Goal: Task Accomplishment & Management: Use online tool/utility

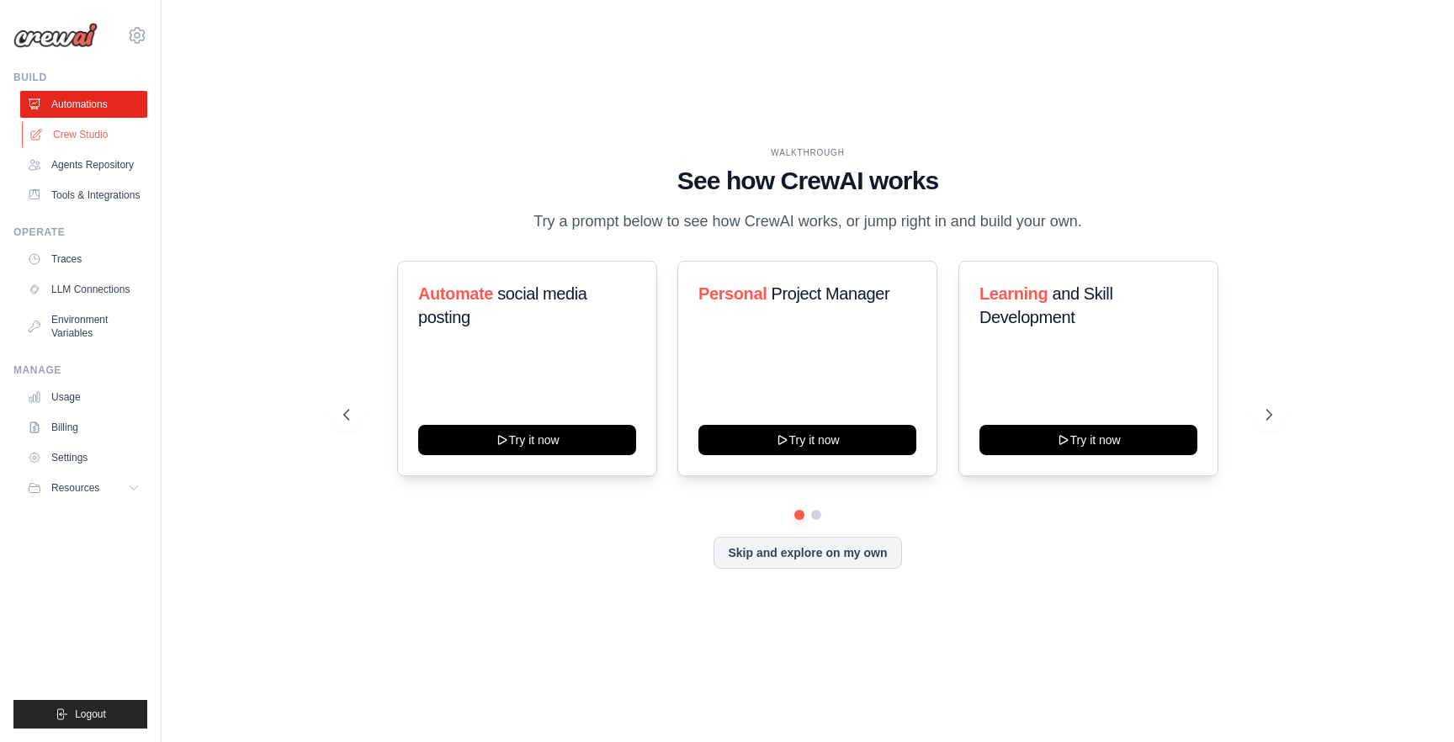
click at [88, 132] on link "Crew Studio" at bounding box center [85, 134] width 127 height 27
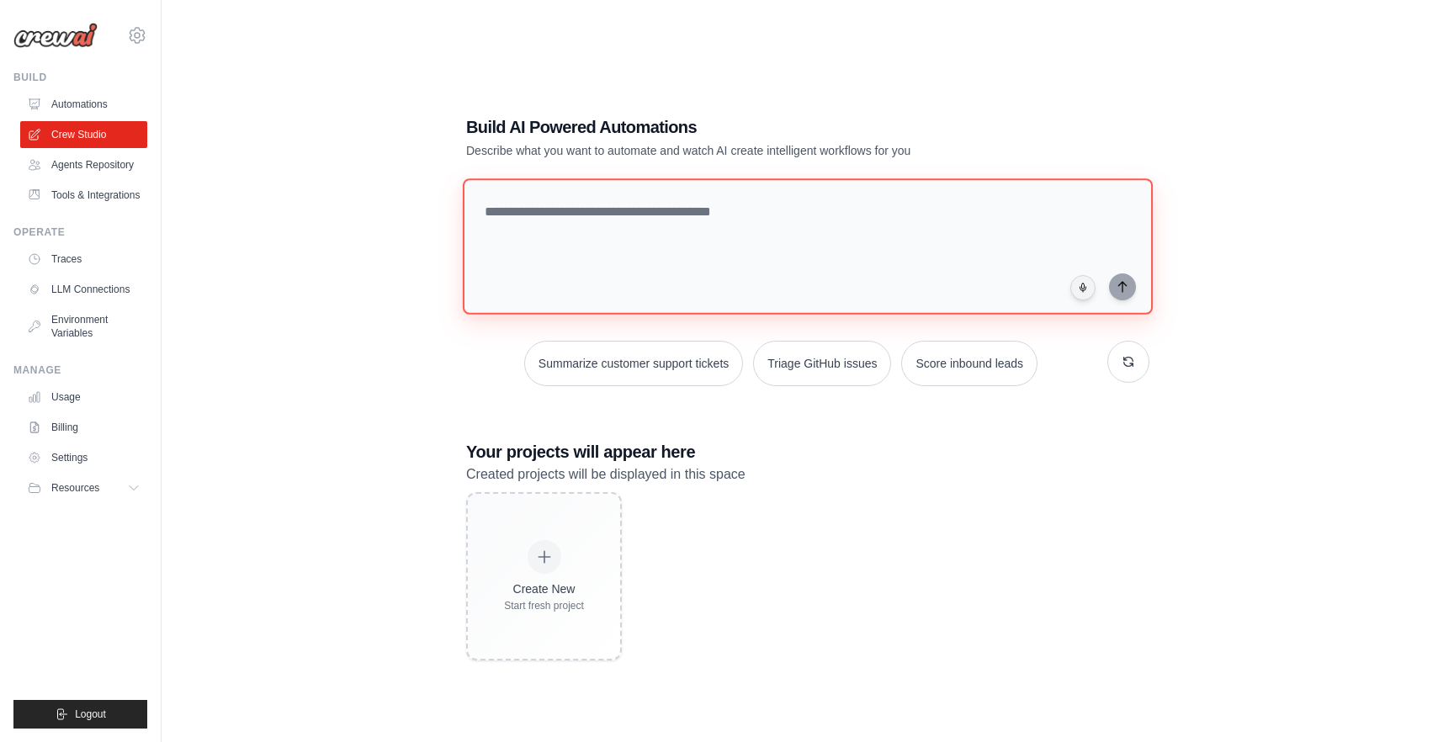
click at [612, 250] on textarea at bounding box center [808, 246] width 690 height 136
click at [1132, 297] on textarea "****" at bounding box center [811, 246] width 697 height 137
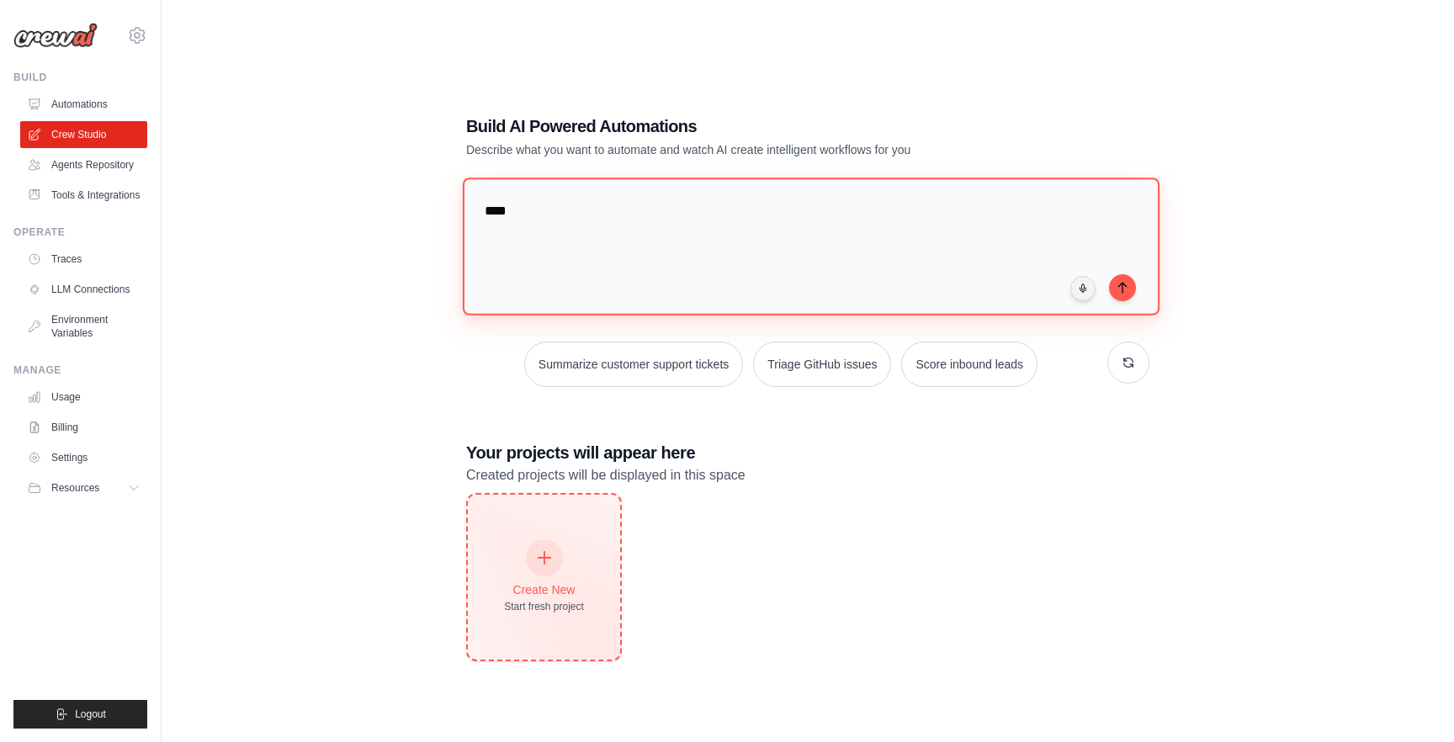
type textarea "****"
click at [494, 588] on div "Create New Start fresh project" at bounding box center [544, 577] width 152 height 165
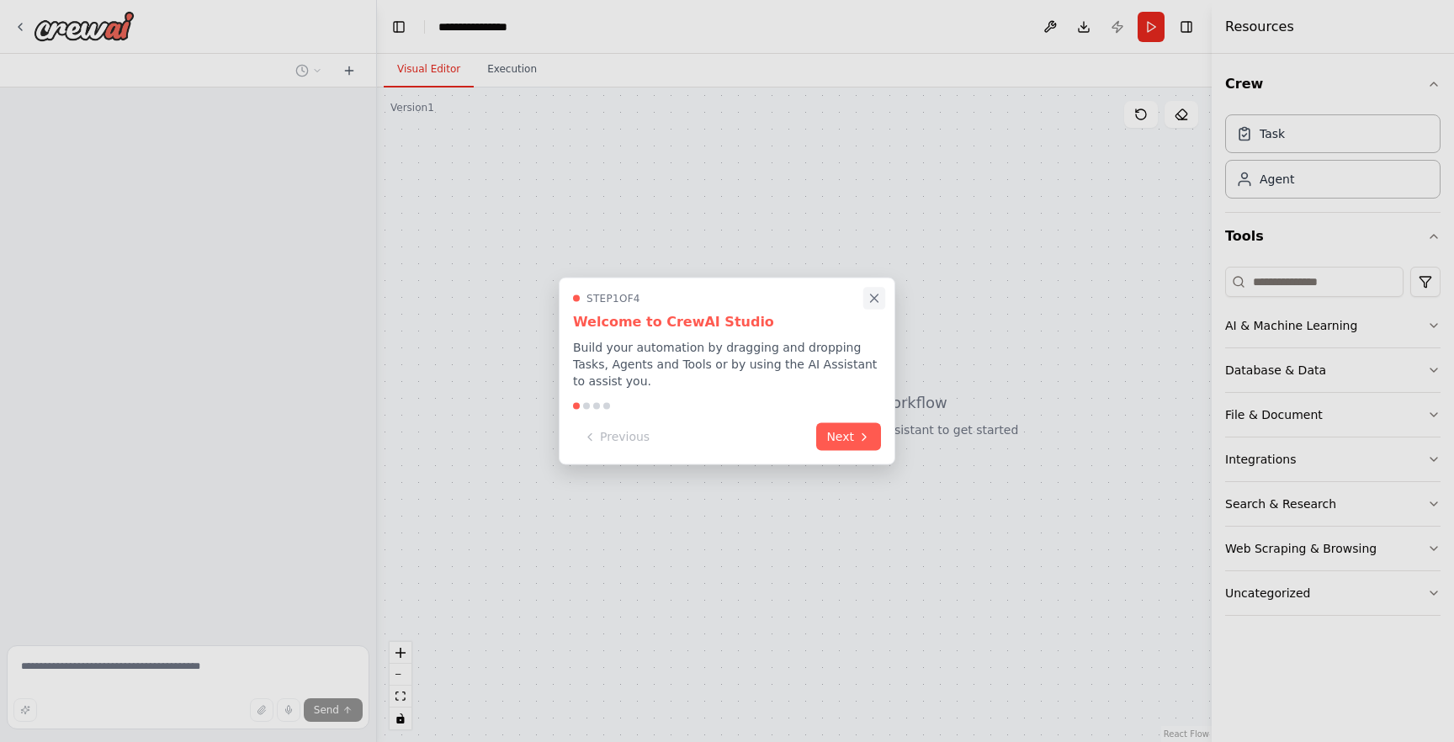
click at [872, 299] on icon "Close walkthrough" at bounding box center [875, 299] width 8 height 8
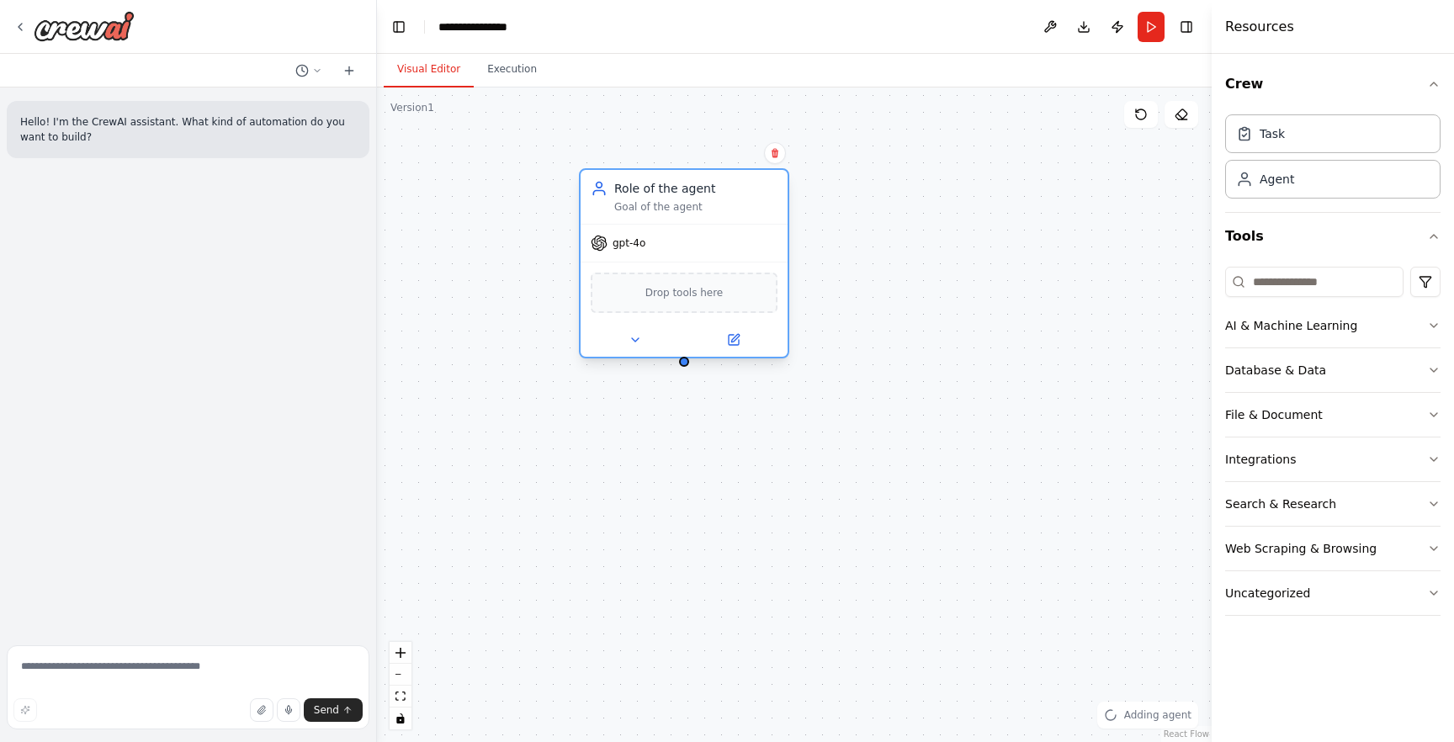
drag, startPoint x: 998, startPoint y: 287, endPoint x: 555, endPoint y: 209, distance: 450.3
click at [579, 209] on div "Role of the agent Goal of the agent gpt-4o Drop tools here" at bounding box center [684, 263] width 210 height 190
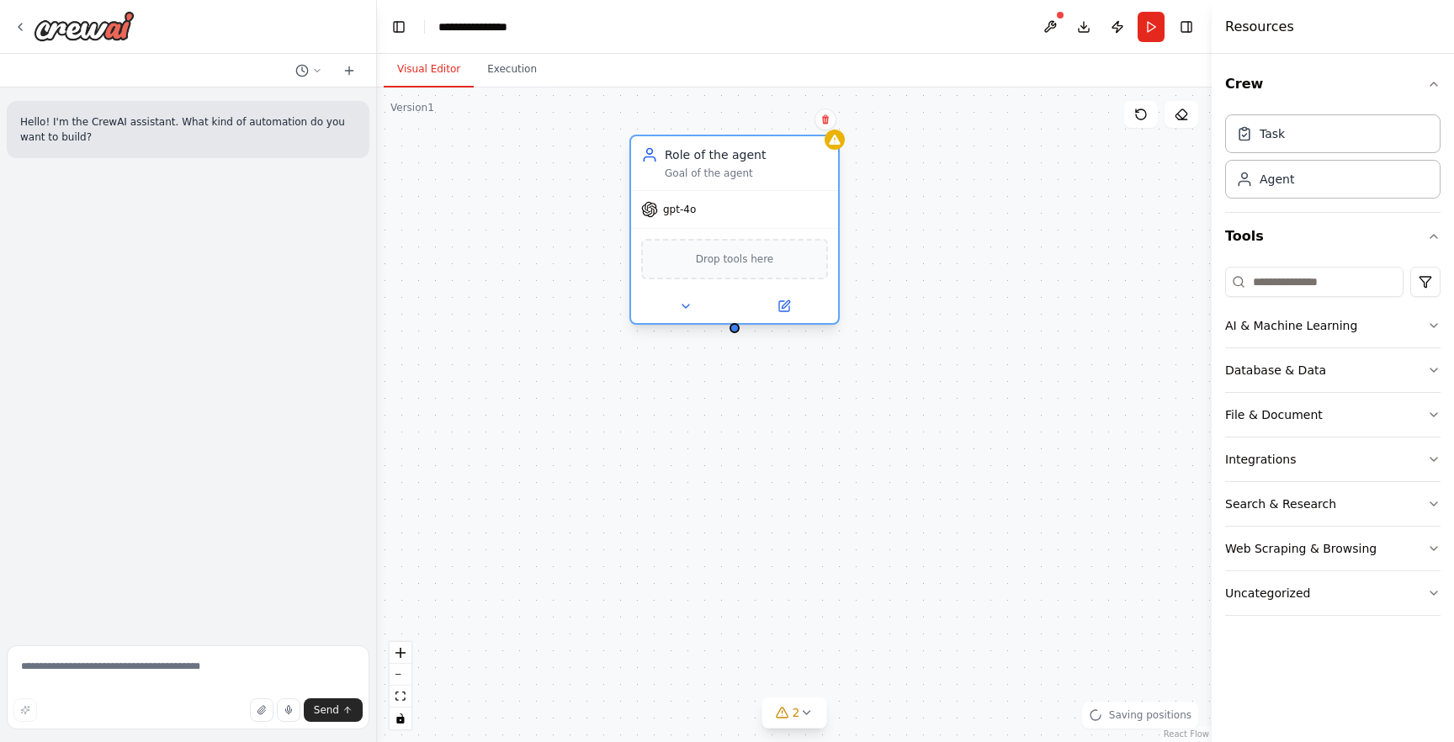
drag, startPoint x: 555, startPoint y: 209, endPoint x: 688, endPoint y: 199, distance: 134.2
click at [688, 199] on div "gpt-4o" at bounding box center [734, 209] width 207 height 37
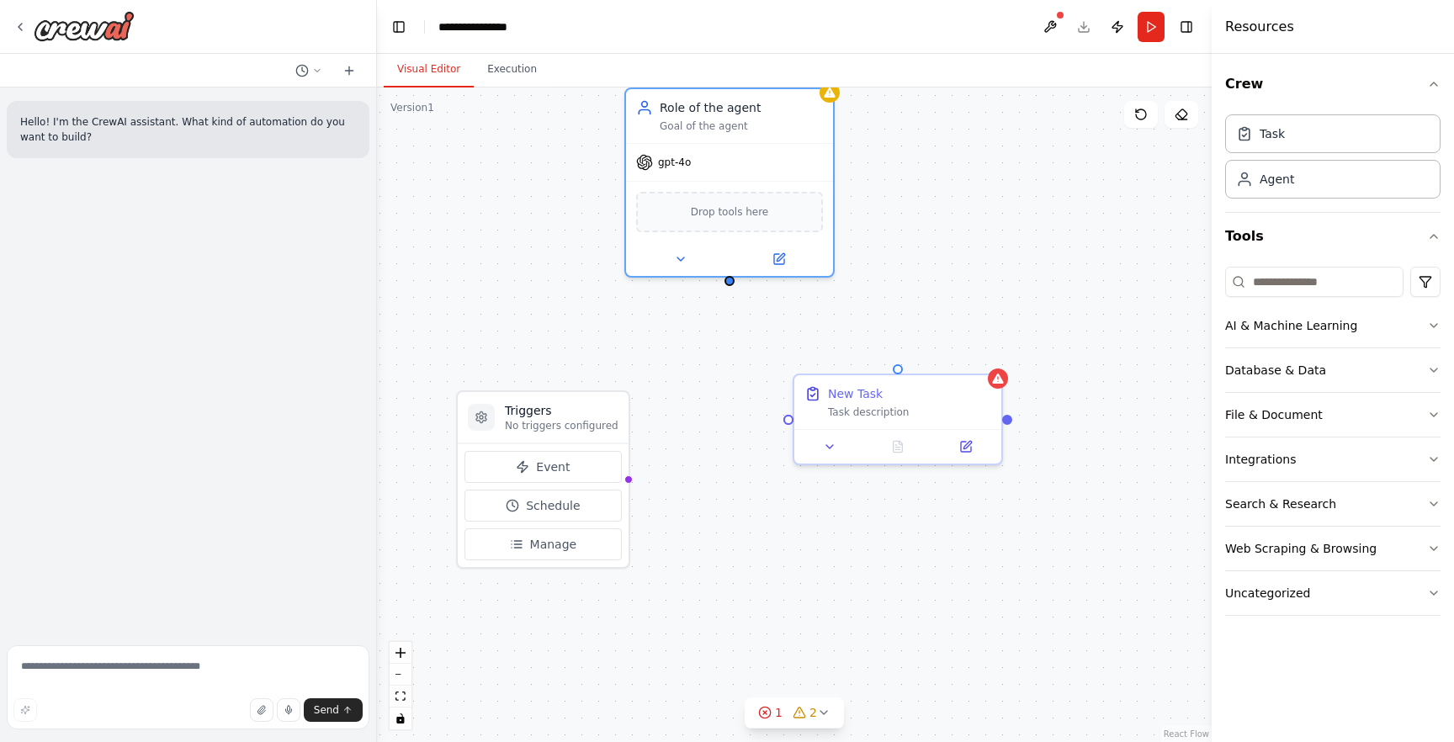
drag, startPoint x: 735, startPoint y: 337, endPoint x: 733, endPoint y: 288, distance: 48.8
click at [733, 288] on div "Triggers No triggers configured Event Schedule Manage Role of the agent Goal of…" at bounding box center [794, 415] width 835 height 655
drag, startPoint x: 733, startPoint y: 281, endPoint x: 900, endPoint y: 373, distance: 190.9
click at [900, 373] on div "Triggers No triggers configured Event Schedule Manage Role of the agent Goal of…" at bounding box center [792, 366] width 835 height 655
drag, startPoint x: 734, startPoint y: 285, endPoint x: 629, endPoint y: 482, distance: 222.9
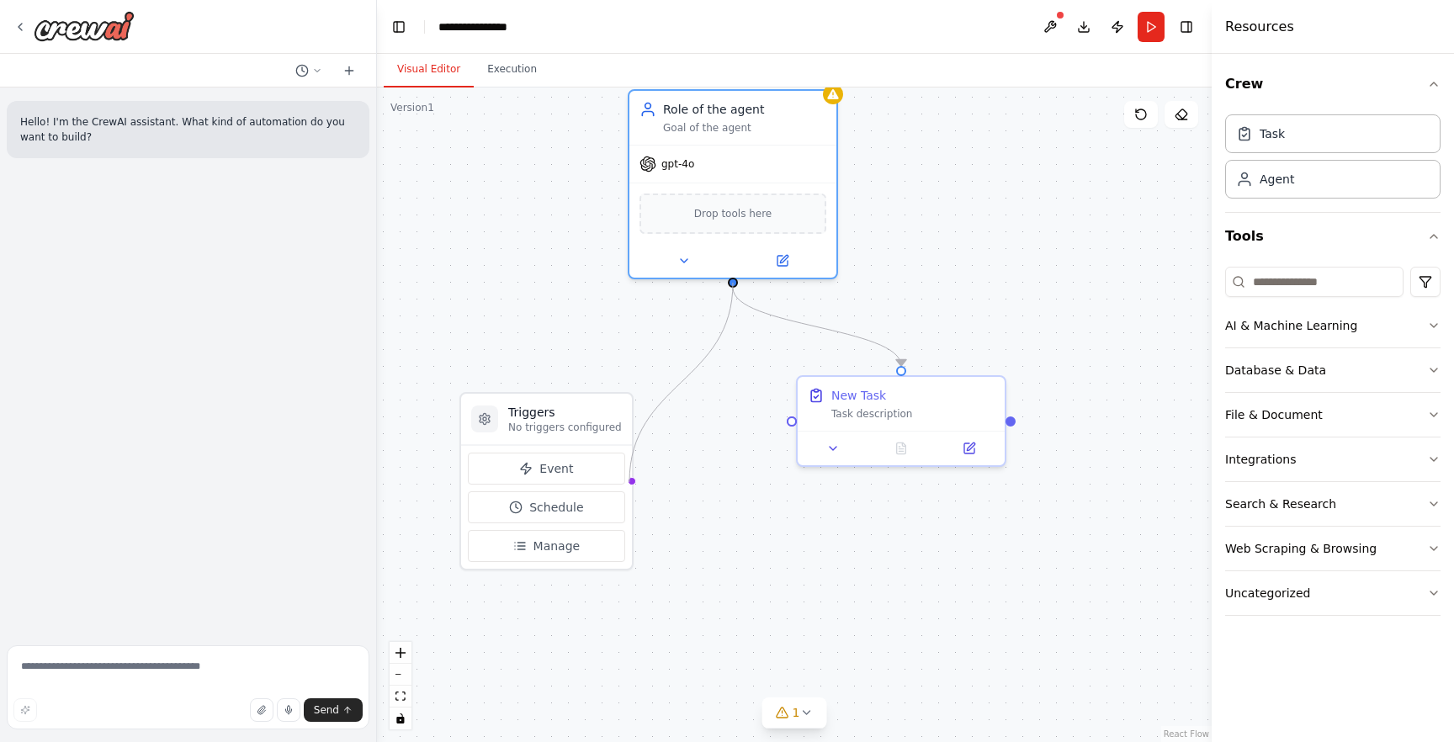
click at [629, 482] on div ".deletable-edge-delete-btn { width: 20px; height: 20px; border: 0px solid #ffff…" at bounding box center [794, 415] width 835 height 655
click at [1275, 460] on div "Integrations" at bounding box center [1260, 459] width 71 height 17
